Goal: Information Seeking & Learning: Learn about a topic

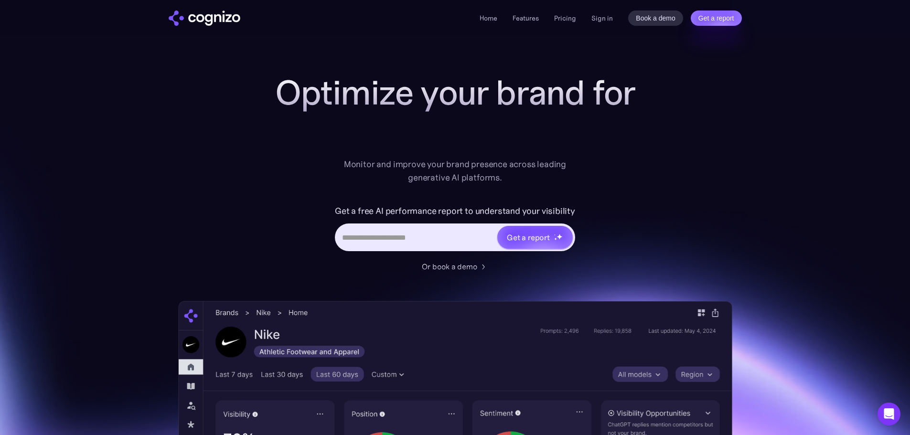
drag, startPoint x: 661, startPoint y: 85, endPoint x: 655, endPoint y: 58, distance: 27.9
click at [661, 85] on div "Optimize your brand for Monitor and improve your brand presence across leading …" at bounding box center [455, 388] width 554 height 628
click at [607, 11] on div "Home Features Pricing Book a demo Get a report Sign in Book a demo Get a report" at bounding box center [611, 18] width 262 height 15
click at [606, 20] on link "Sign in" at bounding box center [601, 17] width 21 height 11
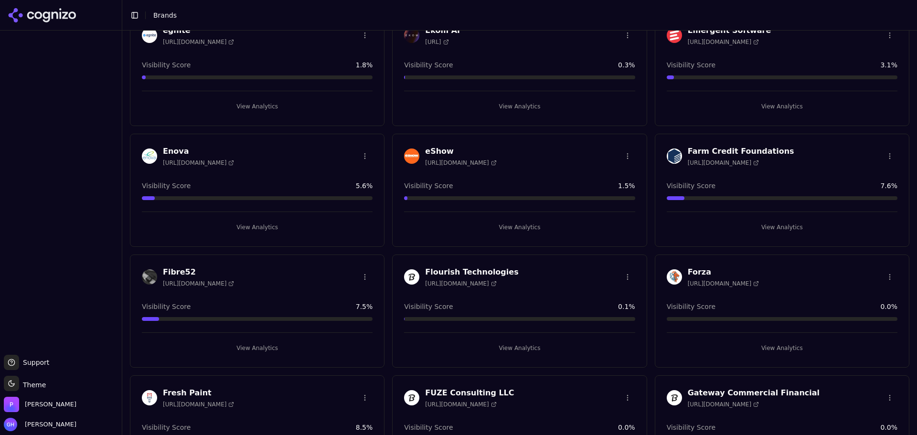
scroll to position [747, 0]
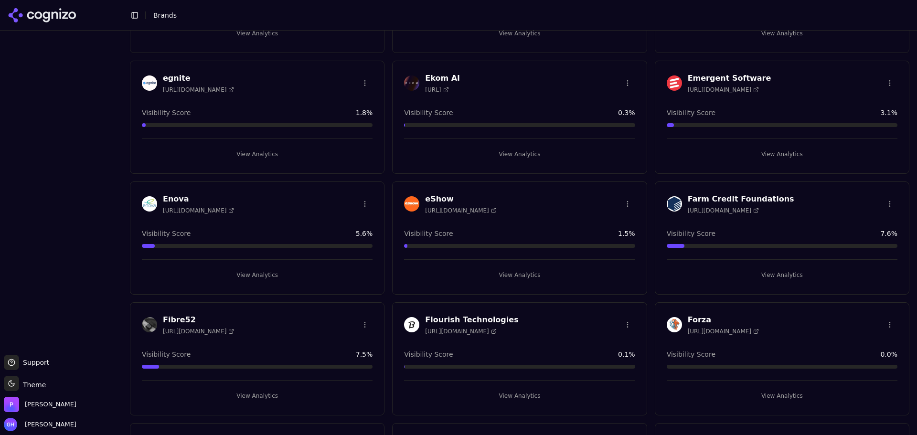
click at [785, 147] on button "View Analytics" at bounding box center [782, 154] width 231 height 15
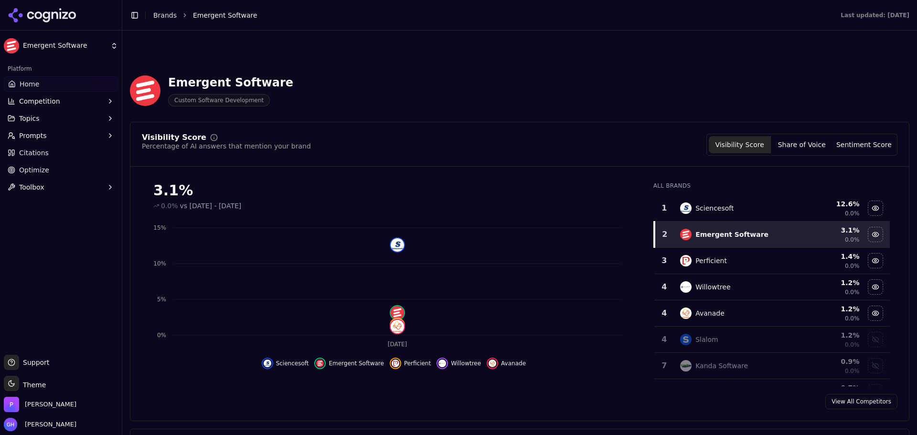
scroll to position [239, 0]
click at [450, 128] on div "Visibility Score Percentage of AI answers that mention your brand Visibility Sc…" at bounding box center [520, 272] width 780 height 300
click at [70, 103] on button "Competition" at bounding box center [61, 101] width 114 height 15
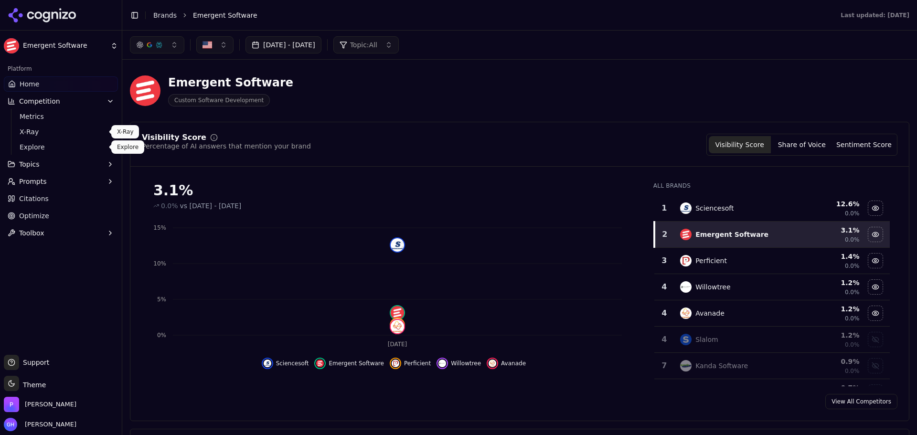
click at [67, 144] on span "Explore" at bounding box center [61, 147] width 83 height 10
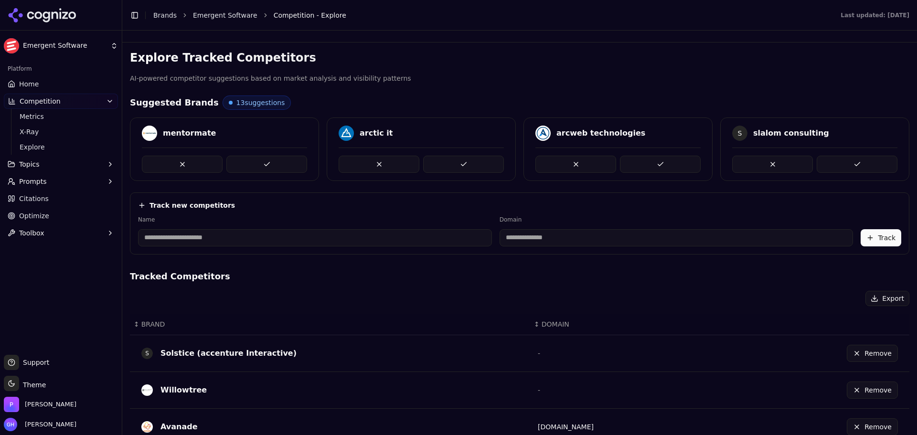
click at [420, 101] on div "Suggested Brands 13 suggestions" at bounding box center [520, 103] width 780 height 14
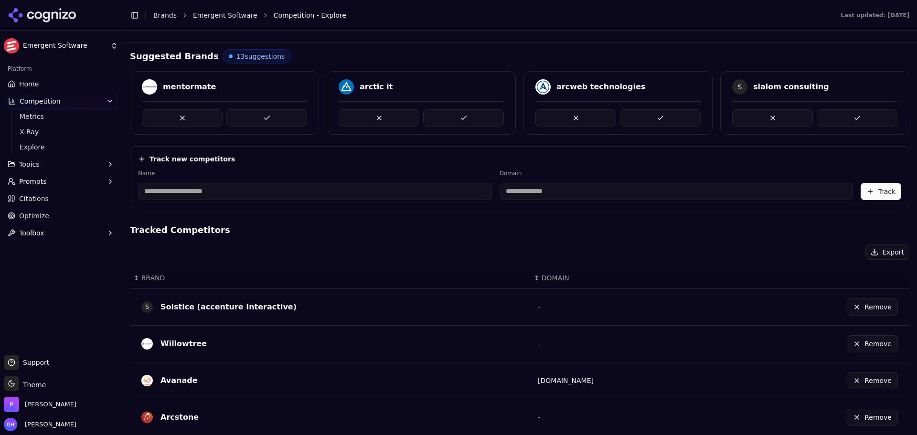
scroll to position [12, 0]
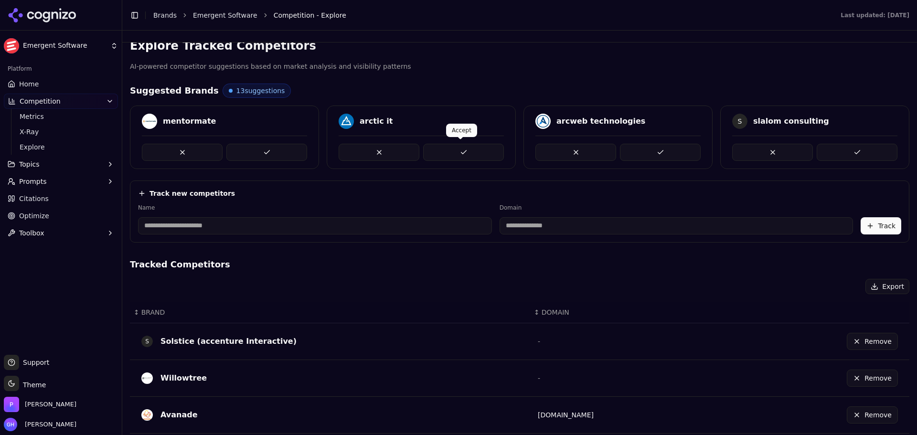
click at [472, 154] on button at bounding box center [463, 152] width 81 height 17
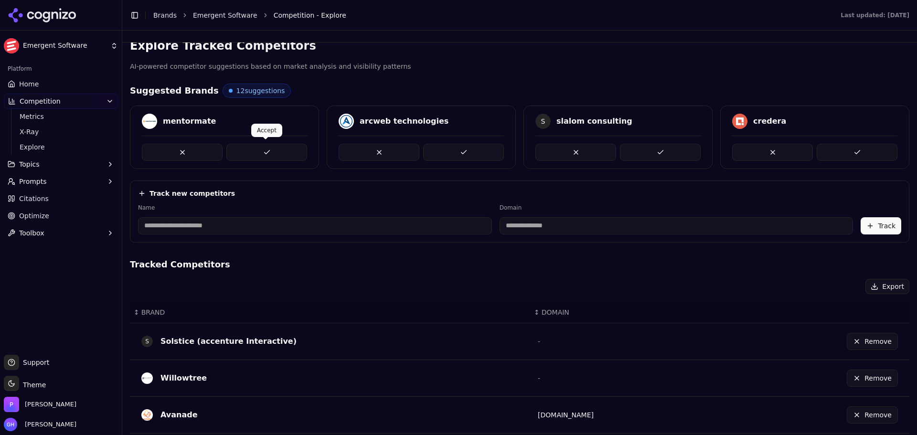
drag, startPoint x: 284, startPoint y: 156, endPoint x: 298, endPoint y: 156, distance: 13.9
click at [285, 156] on button at bounding box center [266, 152] width 81 height 17
click at [465, 160] on div "arcweb technologies" at bounding box center [421, 138] width 189 height 64
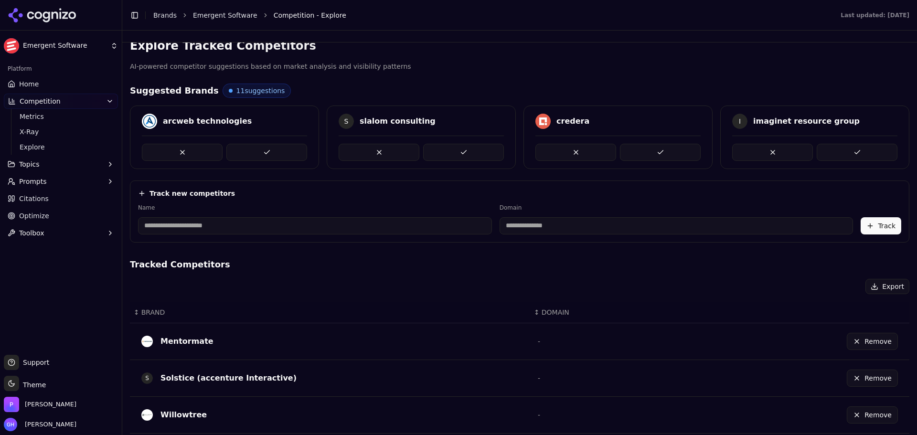
click at [306, 151] on div at bounding box center [224, 148] width 188 height 25
click at [287, 151] on button at bounding box center [266, 152] width 81 height 17
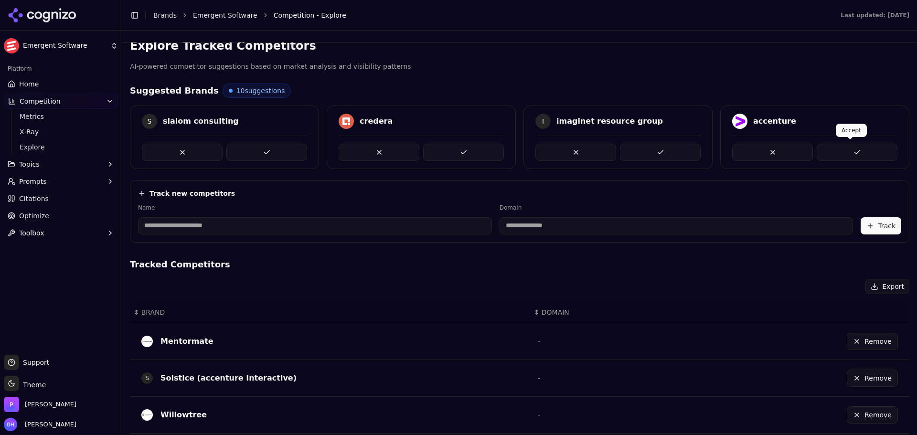
click at [826, 148] on button at bounding box center [857, 152] width 81 height 17
click at [466, 149] on button at bounding box center [463, 152] width 81 height 17
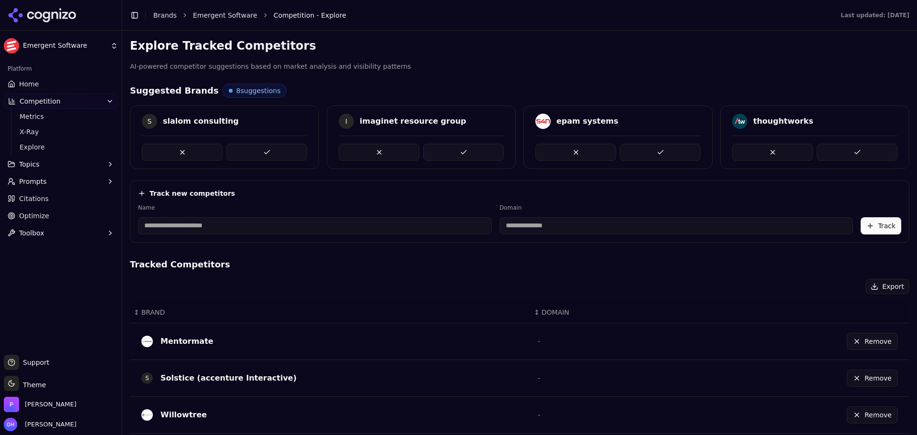
click at [37, 79] on link "Home" at bounding box center [61, 83] width 114 height 15
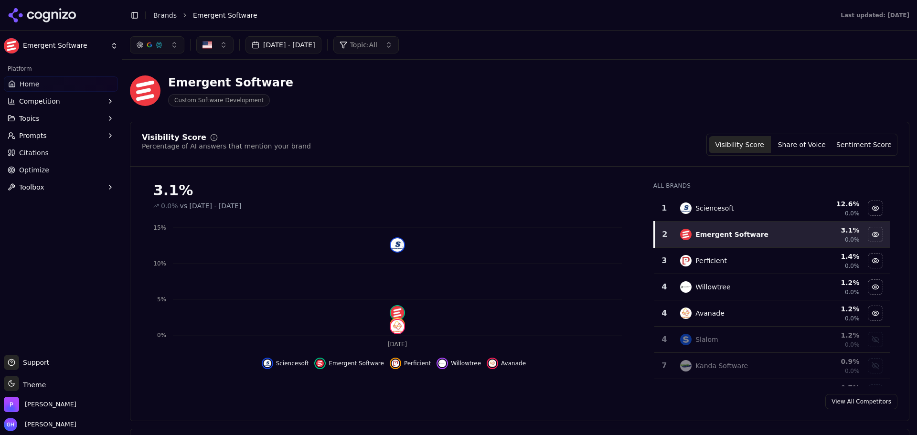
click at [587, 112] on div "Emergent Software Custom Software Development" at bounding box center [520, 90] width 780 height 47
drag, startPoint x: 51, startPoint y: 11, endPoint x: 122, endPoint y: 32, distance: 73.9
click at [51, 11] on icon at bounding box center [42, 15] width 69 height 14
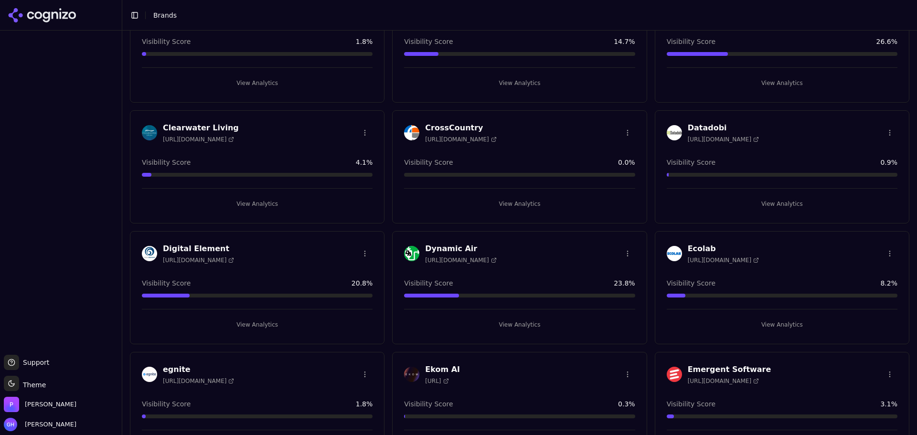
scroll to position [573, 0]
